Goal: Information Seeking & Learning: Learn about a topic

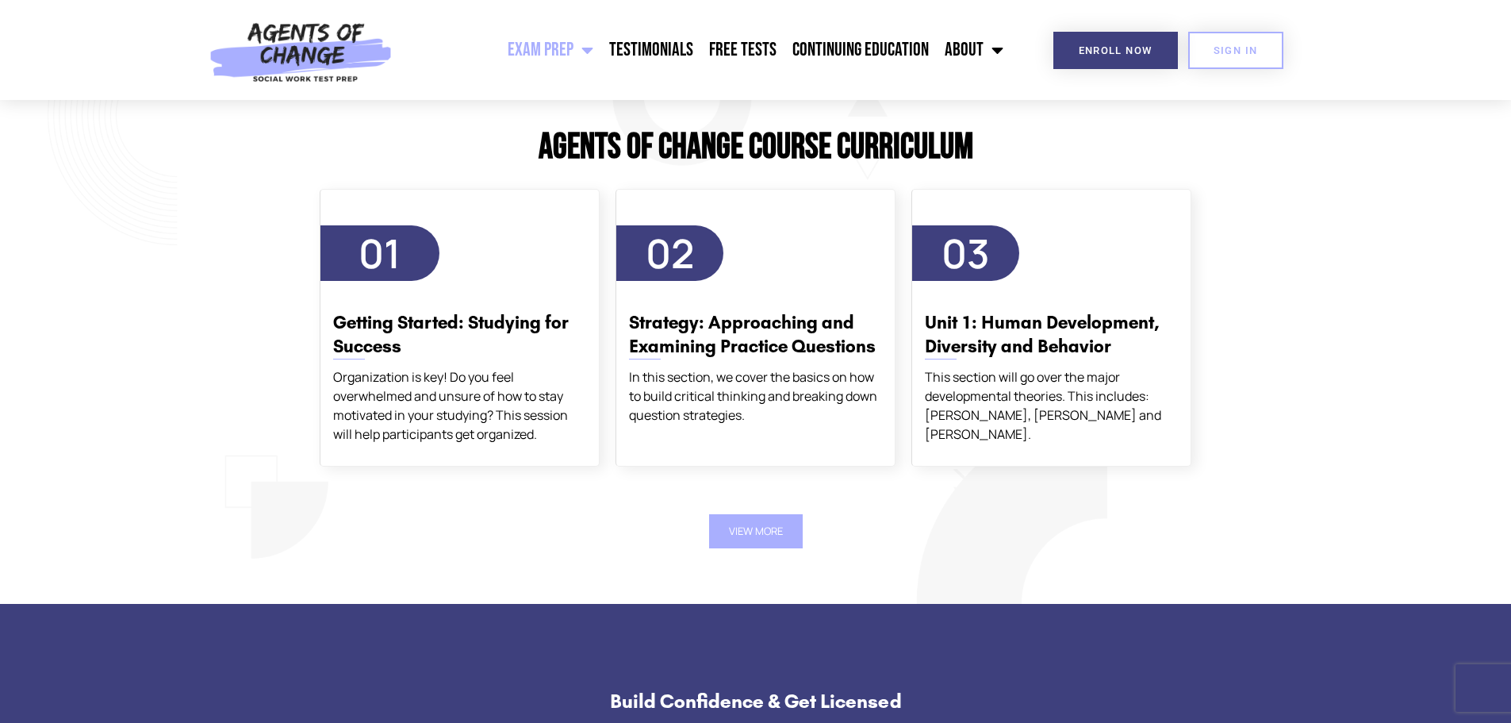
scroll to position [1824, 0]
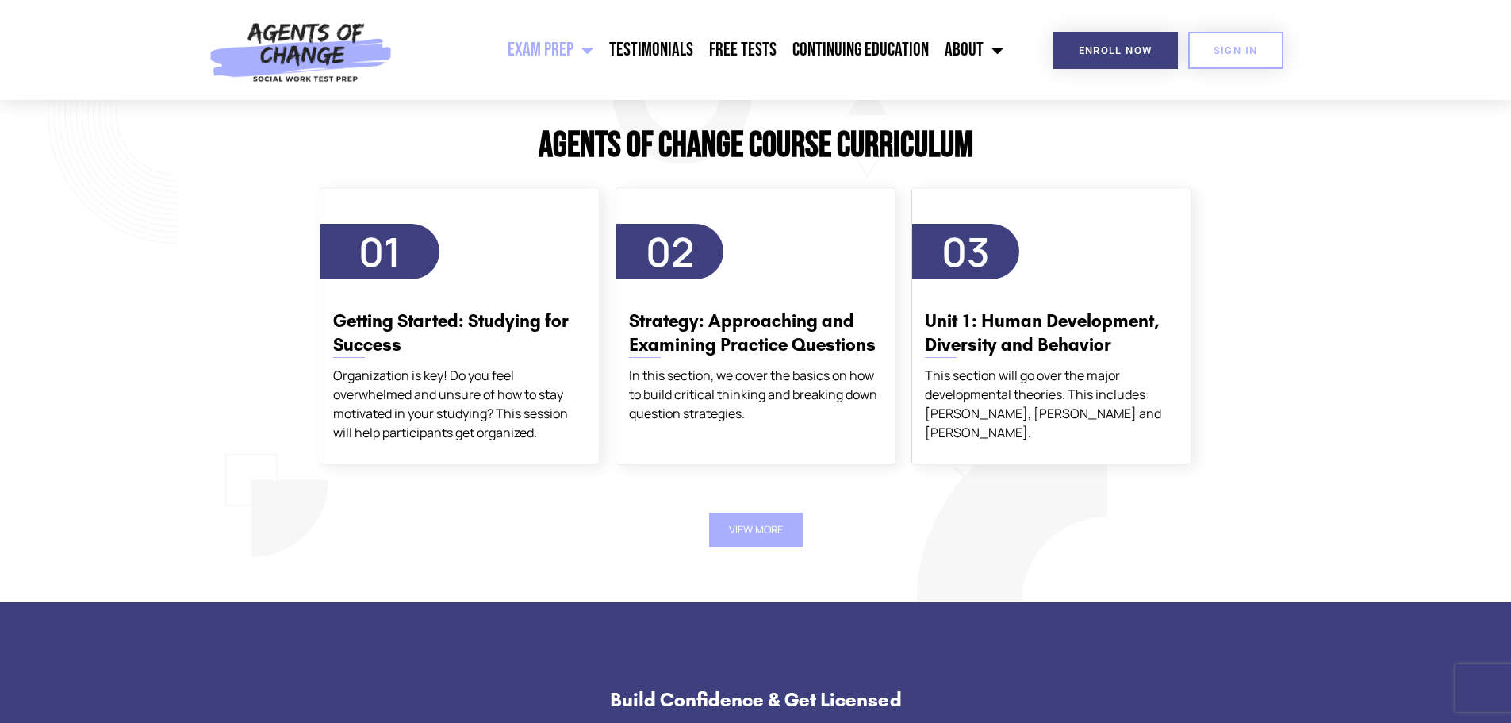
click at [797, 522] on button "View More" at bounding box center [756, 529] width 94 height 34
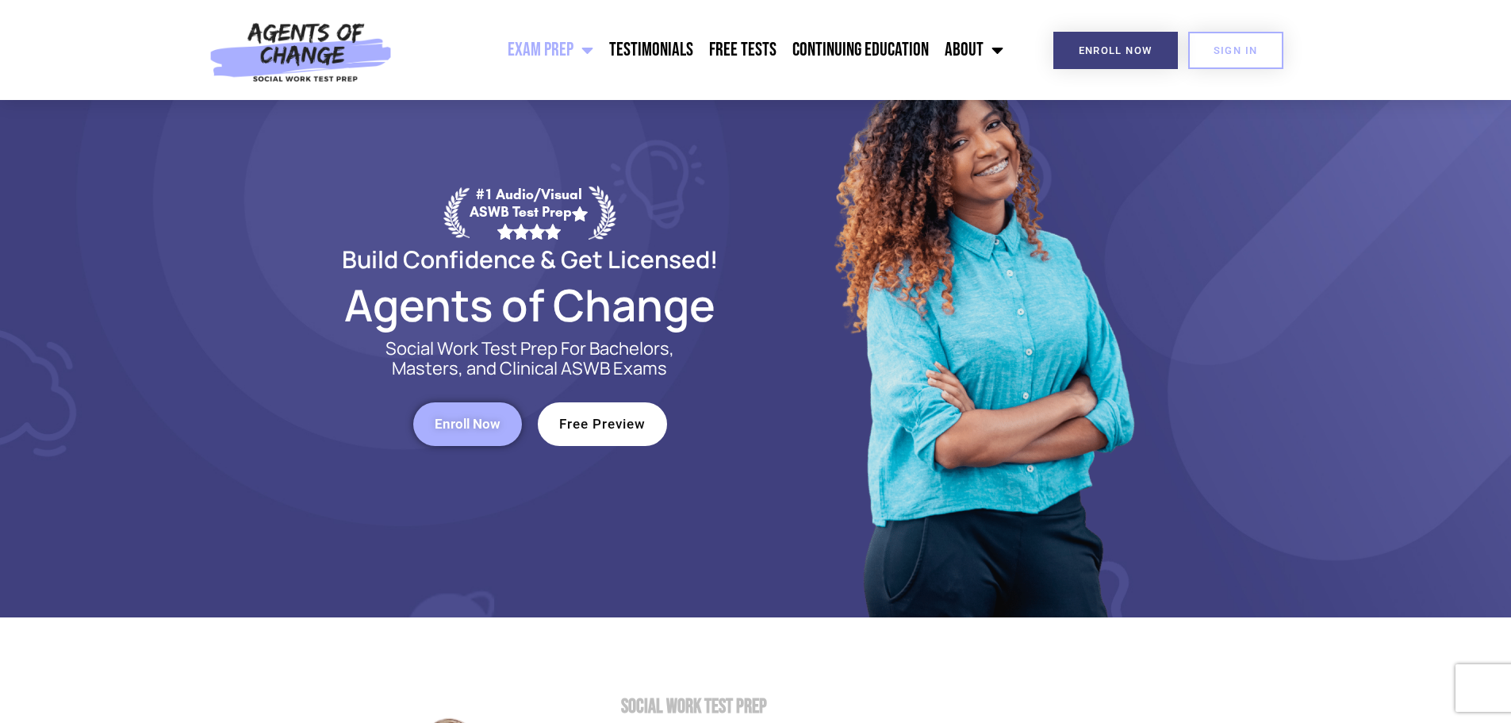
scroll to position [0, 0]
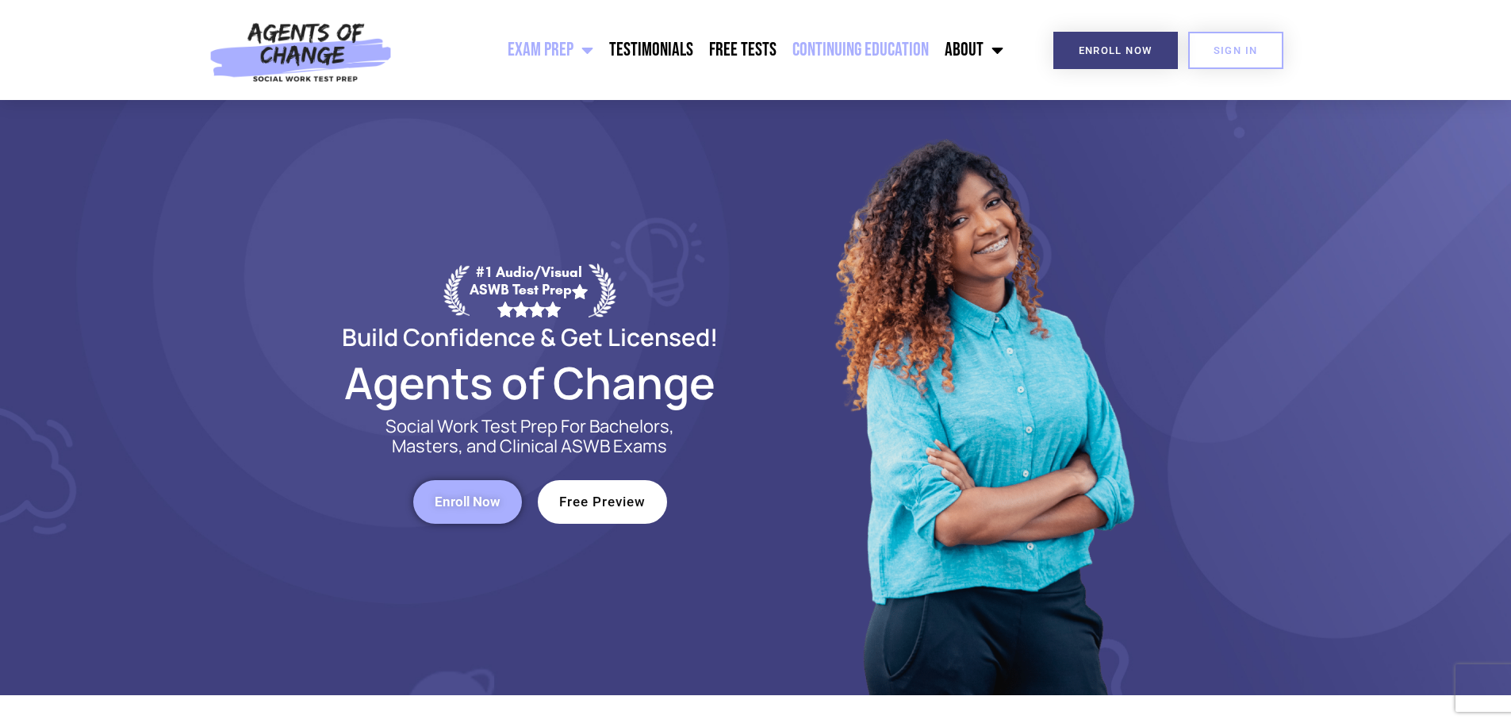
click at [851, 40] on link "Continuing Education" at bounding box center [860, 50] width 152 height 40
click at [903, 48] on link "Continuing Education" at bounding box center [860, 50] width 152 height 40
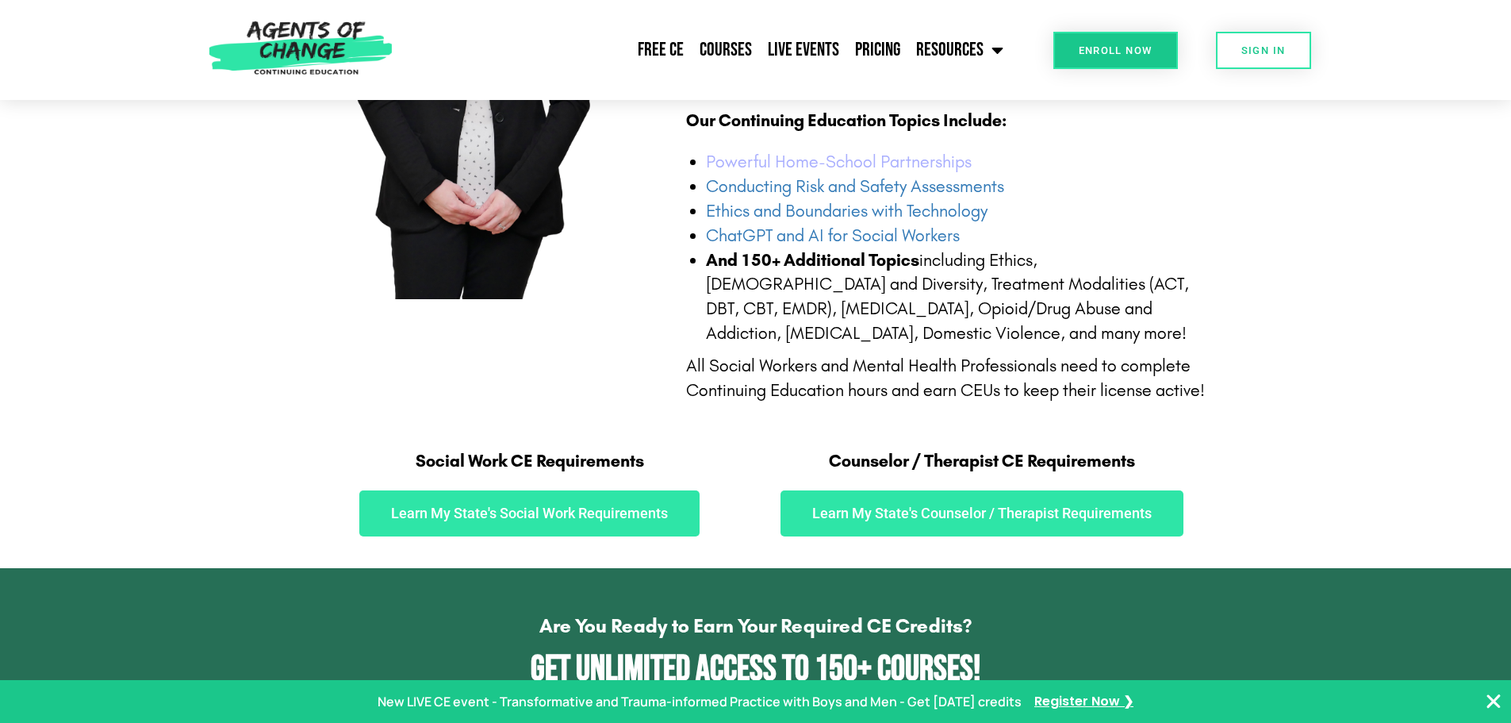
scroll to position [397, 0]
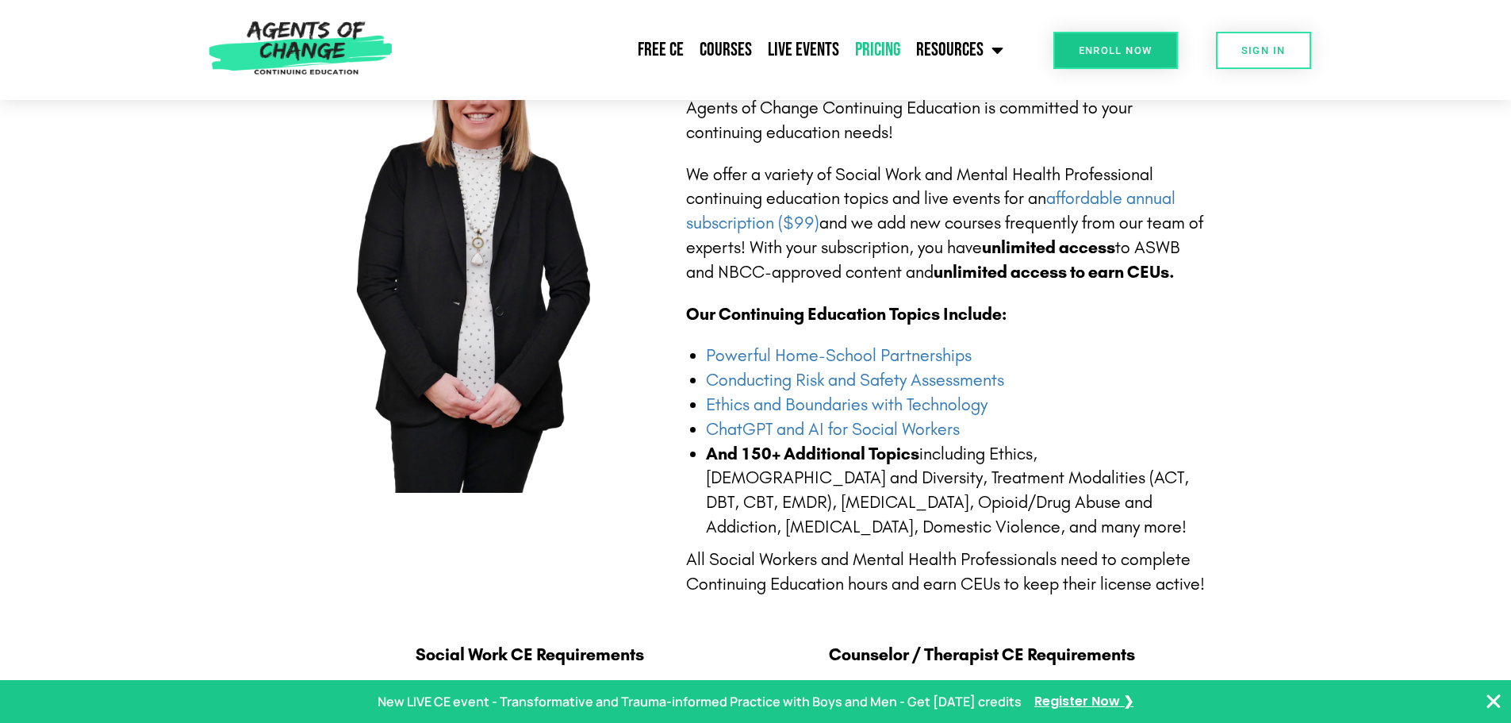
click at [888, 48] on link "Pricing" at bounding box center [877, 50] width 61 height 40
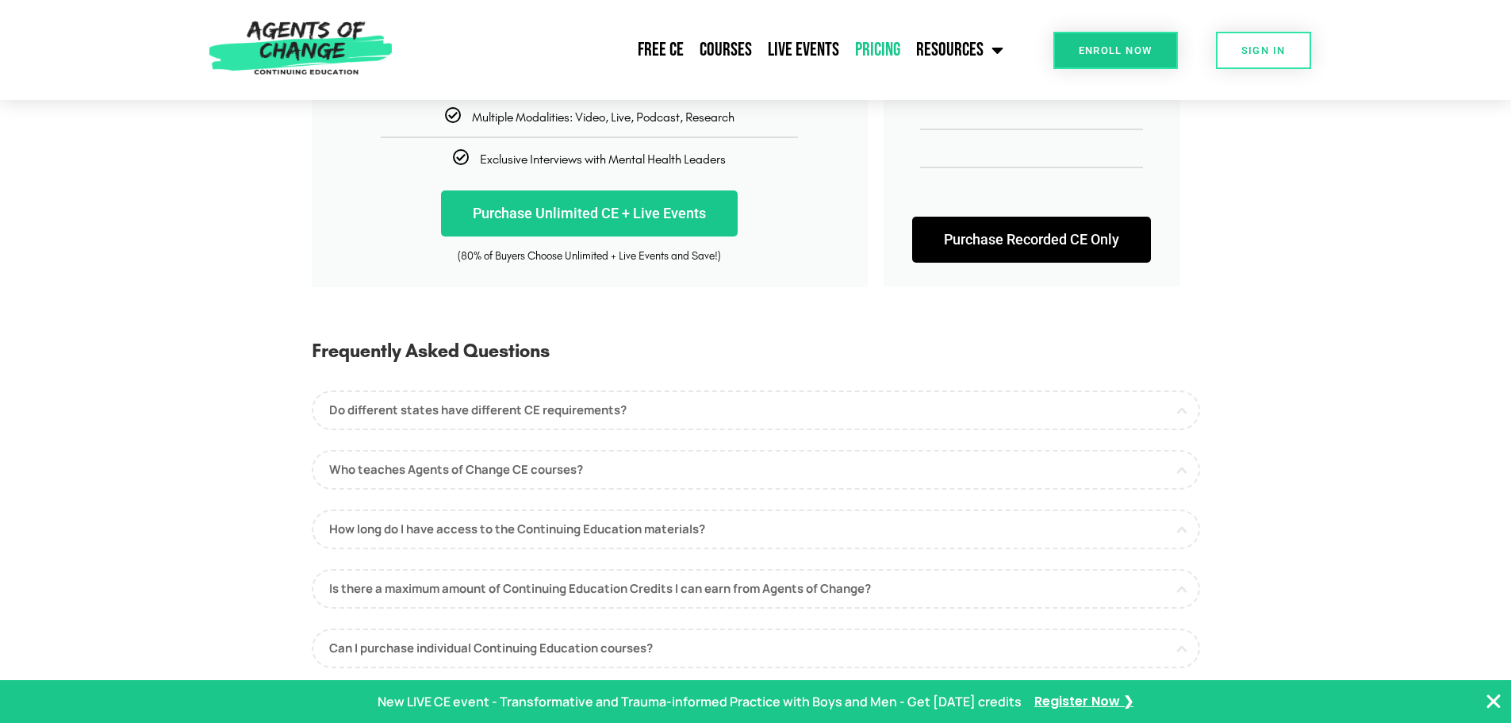
scroll to position [238, 0]
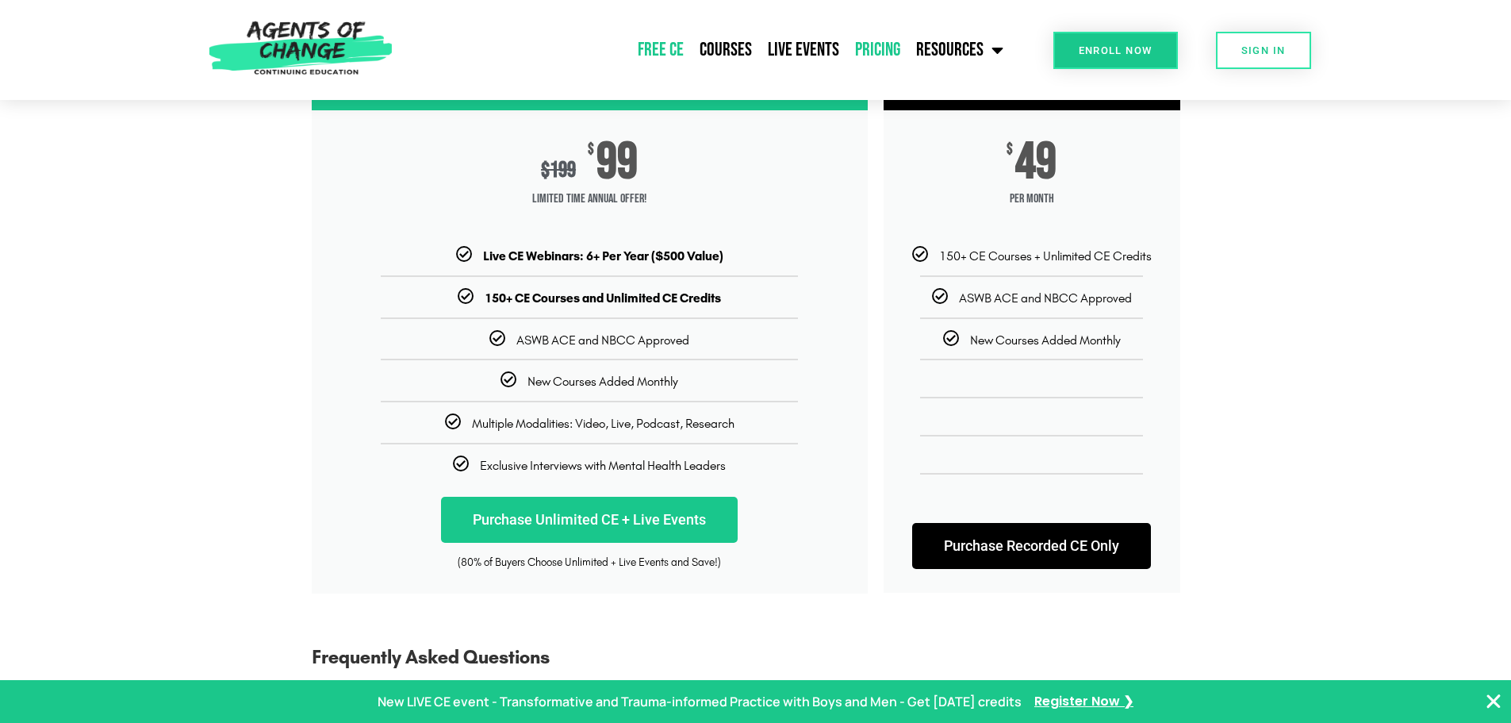
click at [659, 56] on link "Free CE" at bounding box center [661, 50] width 62 height 40
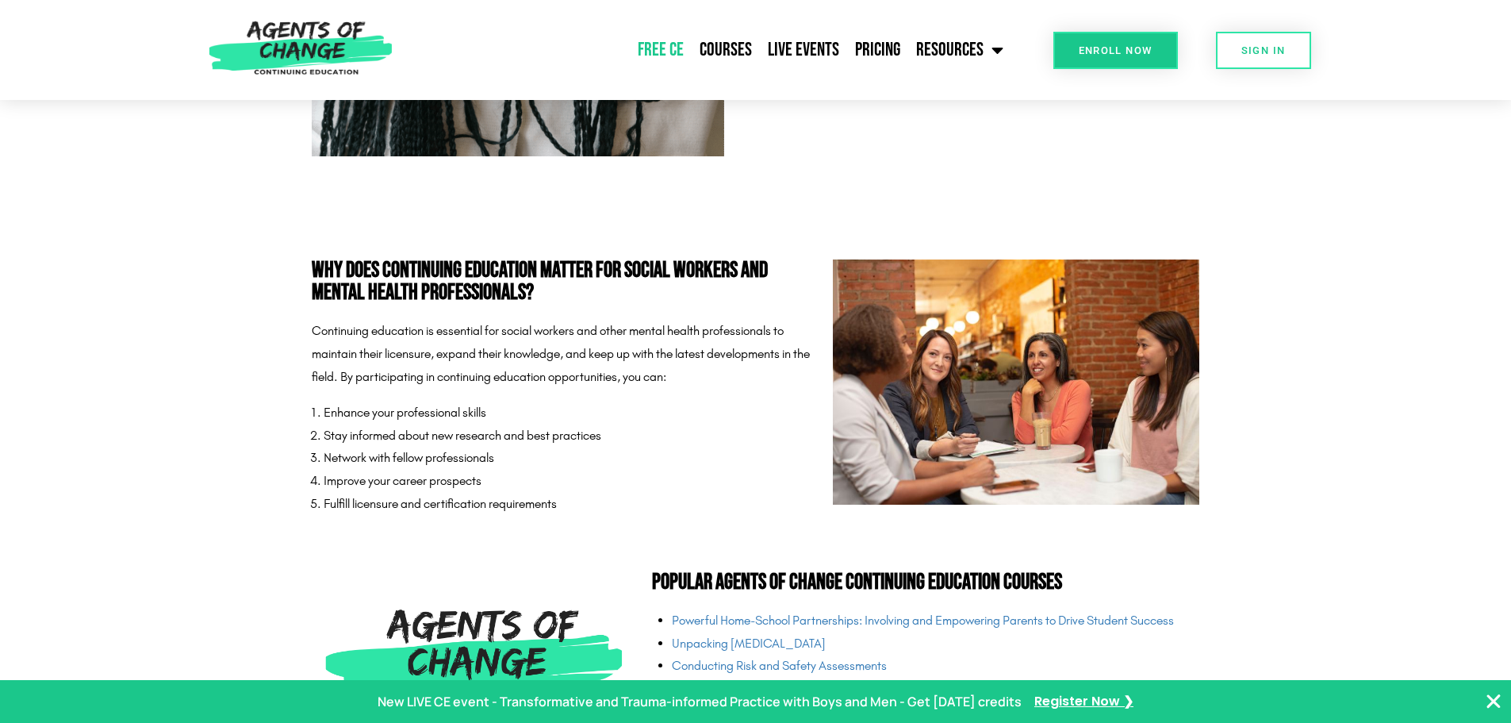
scroll to position [2856, 0]
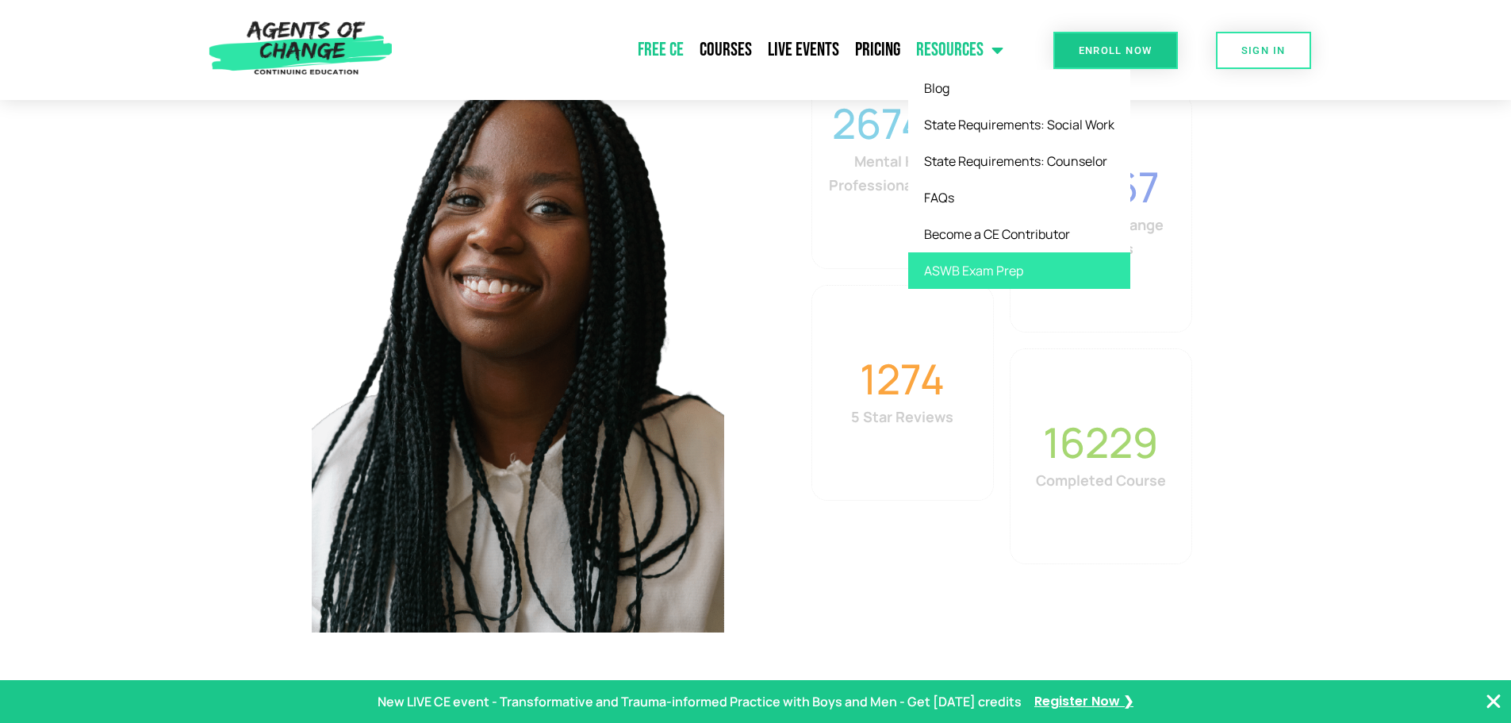
click at [981, 265] on link "ASWB Exam Prep" at bounding box center [1019, 270] width 222 height 36
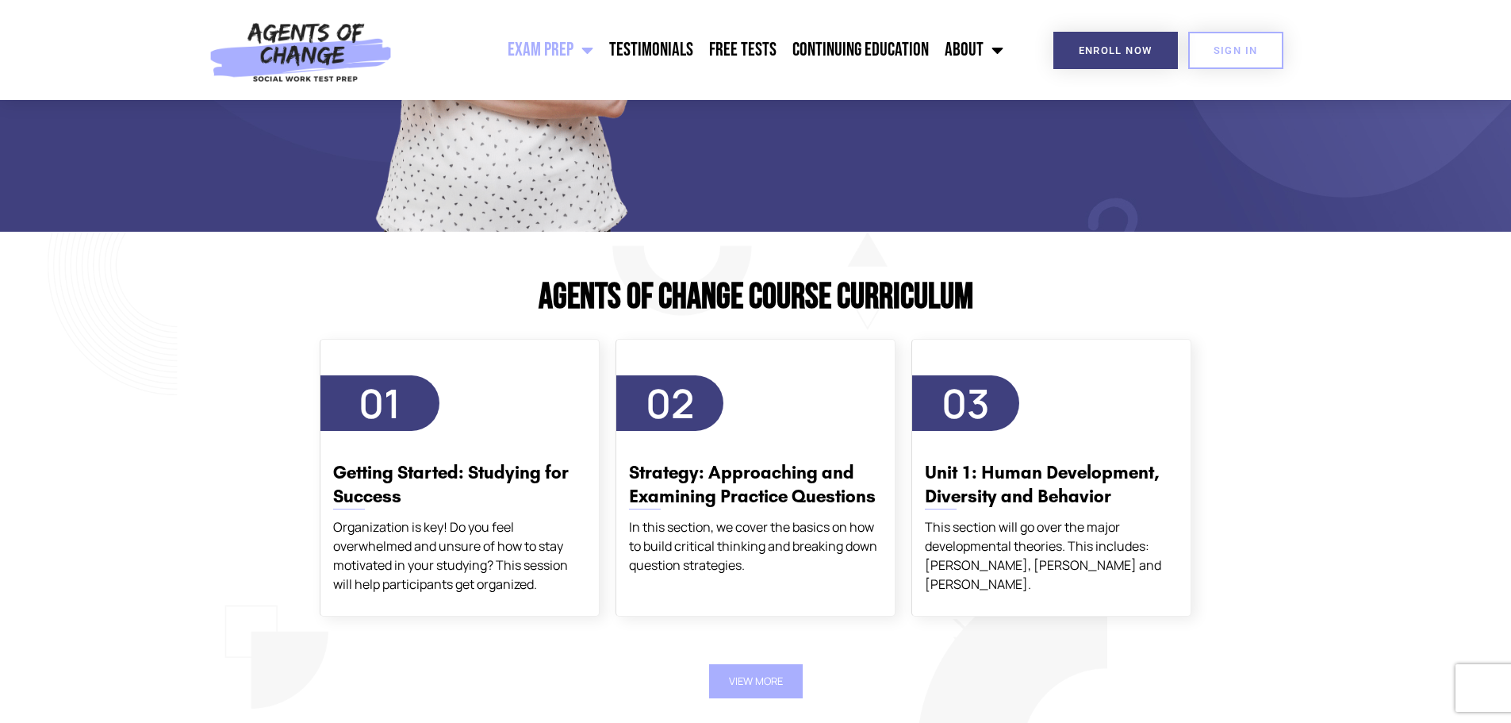
scroll to position [1507, 0]
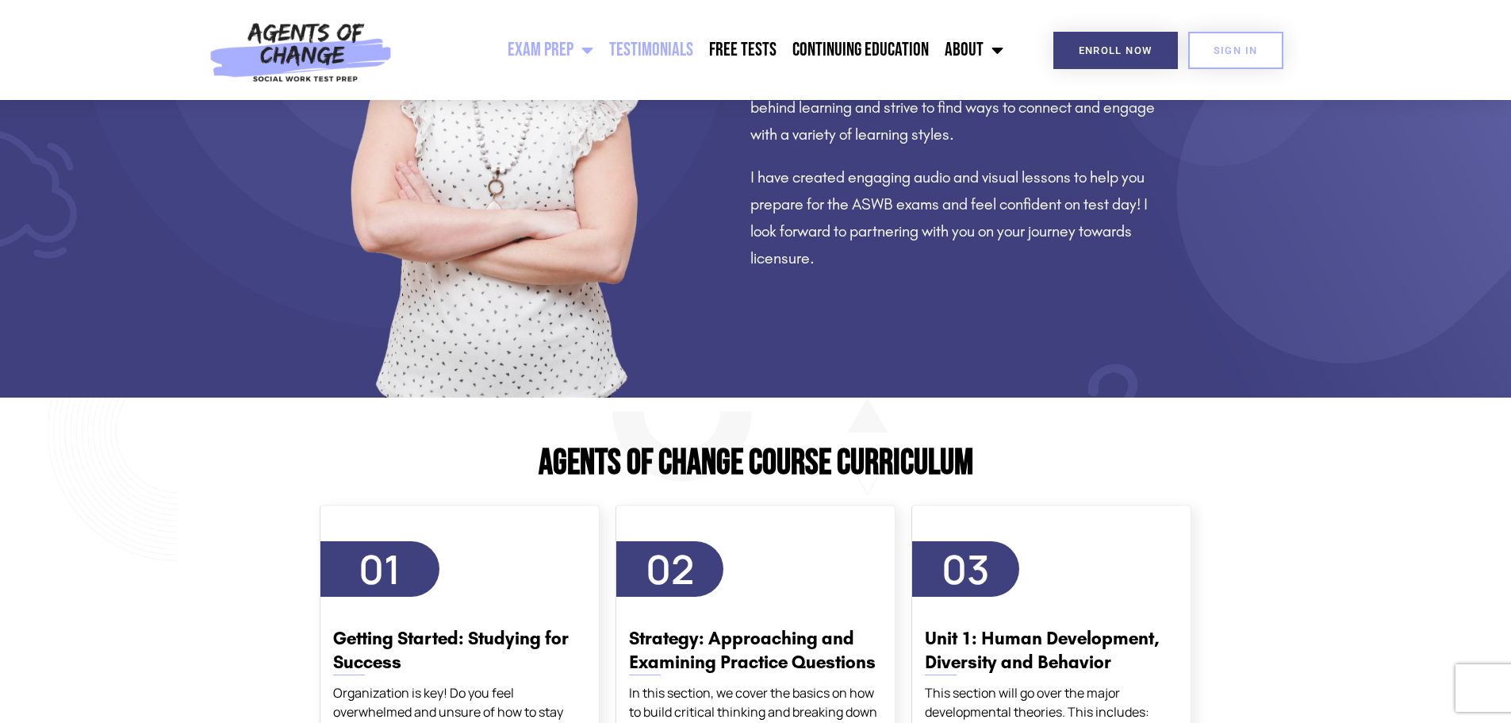
click at [662, 56] on link "Testimonials" at bounding box center [651, 50] width 100 height 40
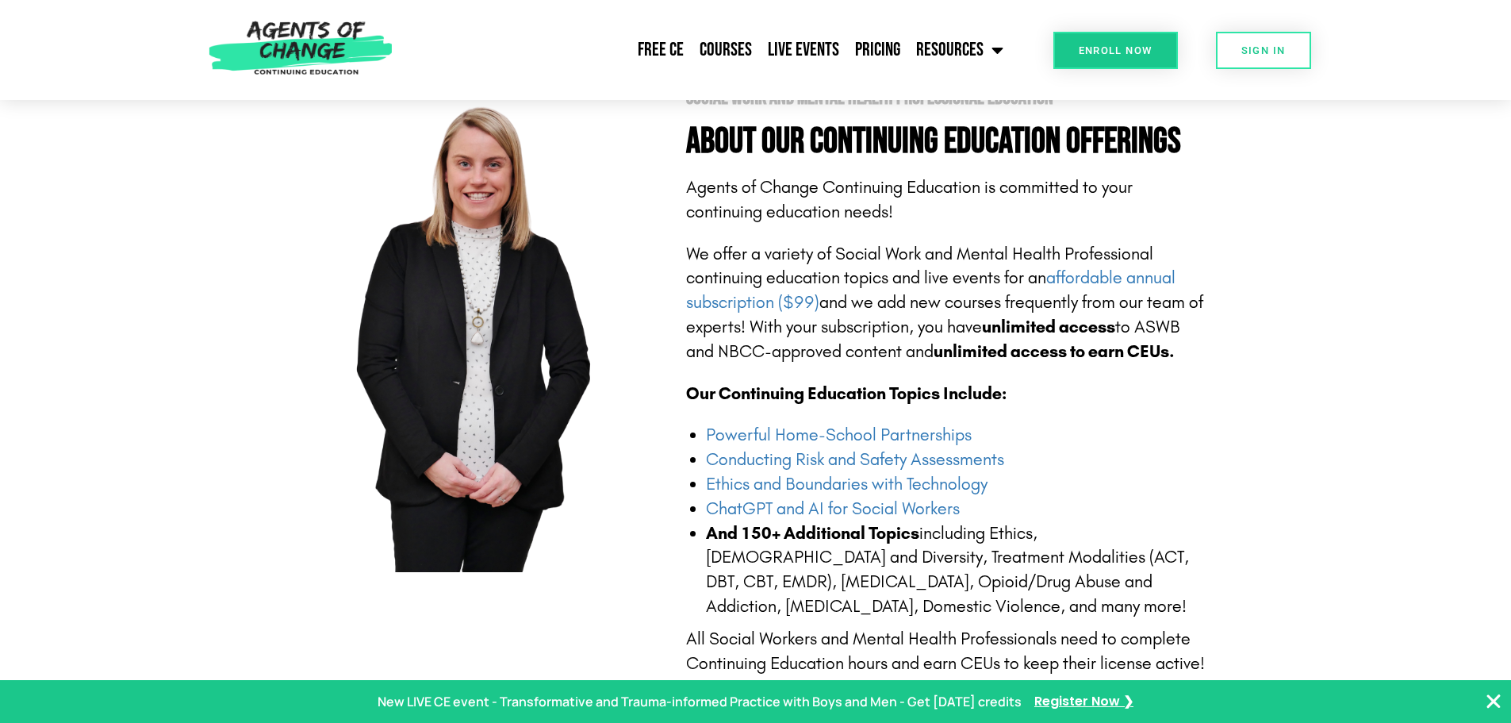
scroll to position [238, 0]
